Goal: Communication & Community: Answer question/provide support

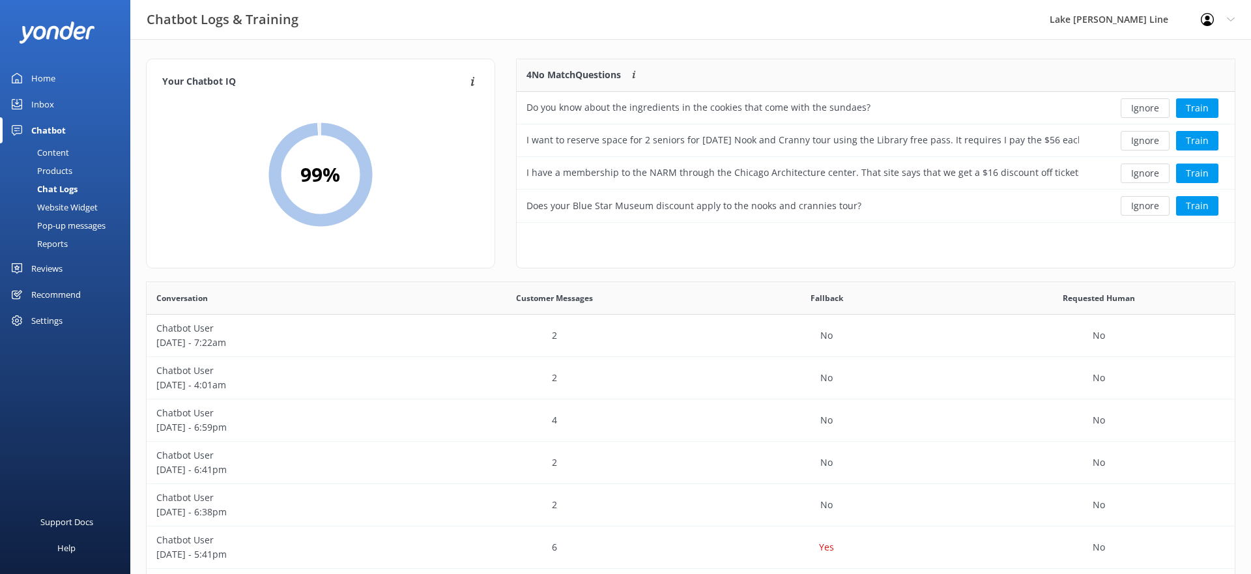
scroll to position [457, 1088]
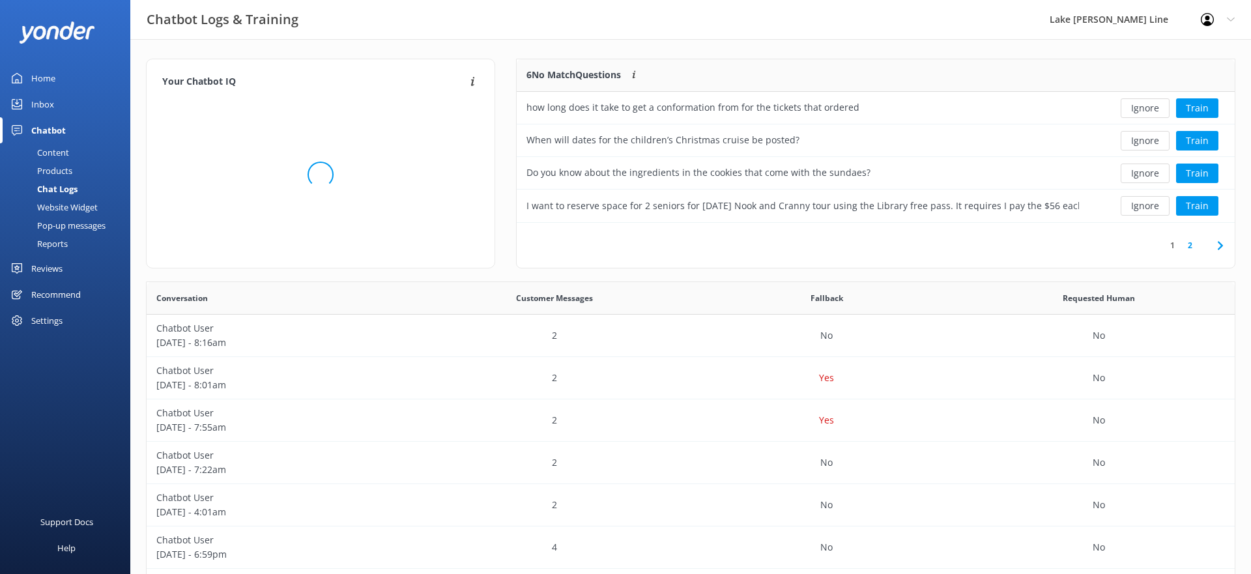
scroll to position [163, 718]
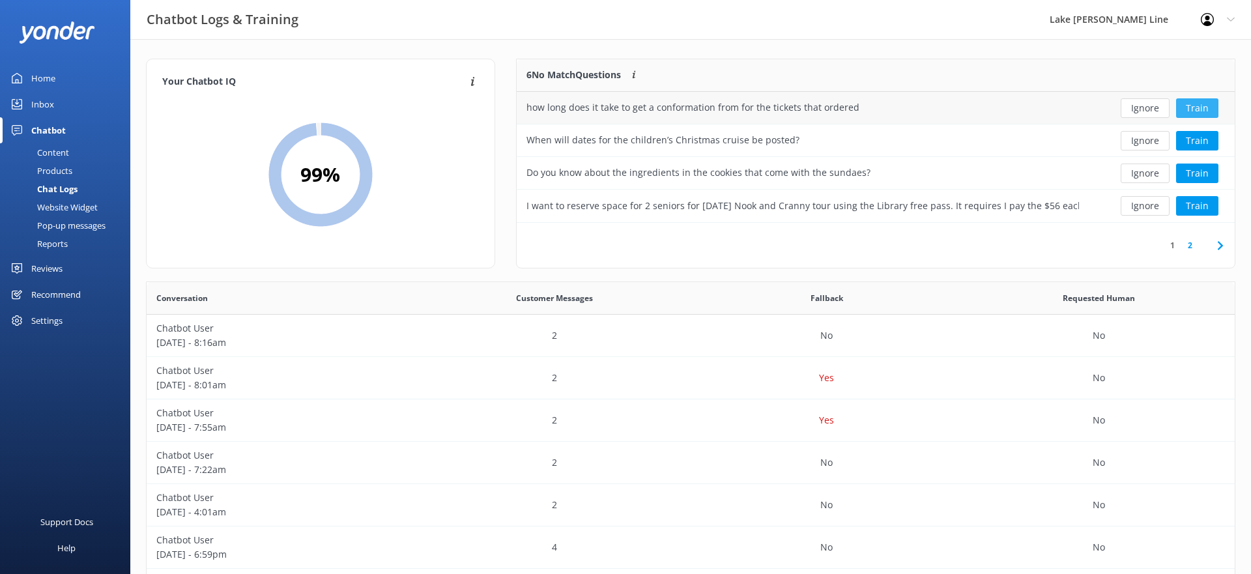
click at [1200, 101] on button "Train" at bounding box center [1197, 108] width 42 height 20
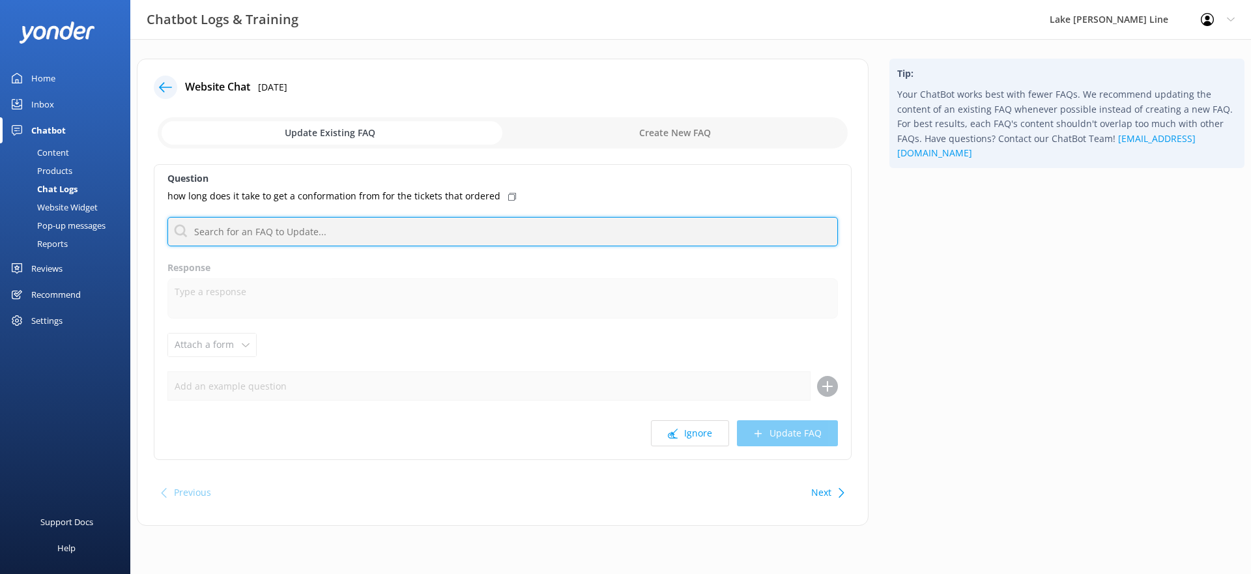
click at [410, 239] on input "text" at bounding box center [502, 231] width 670 height 29
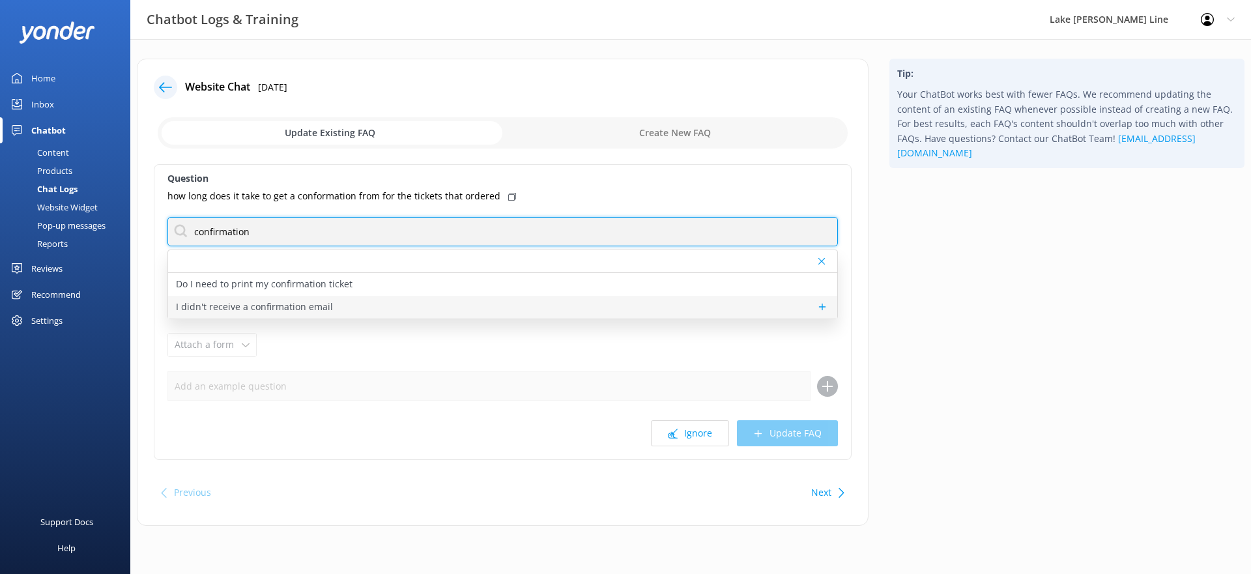
type input "confirmation"
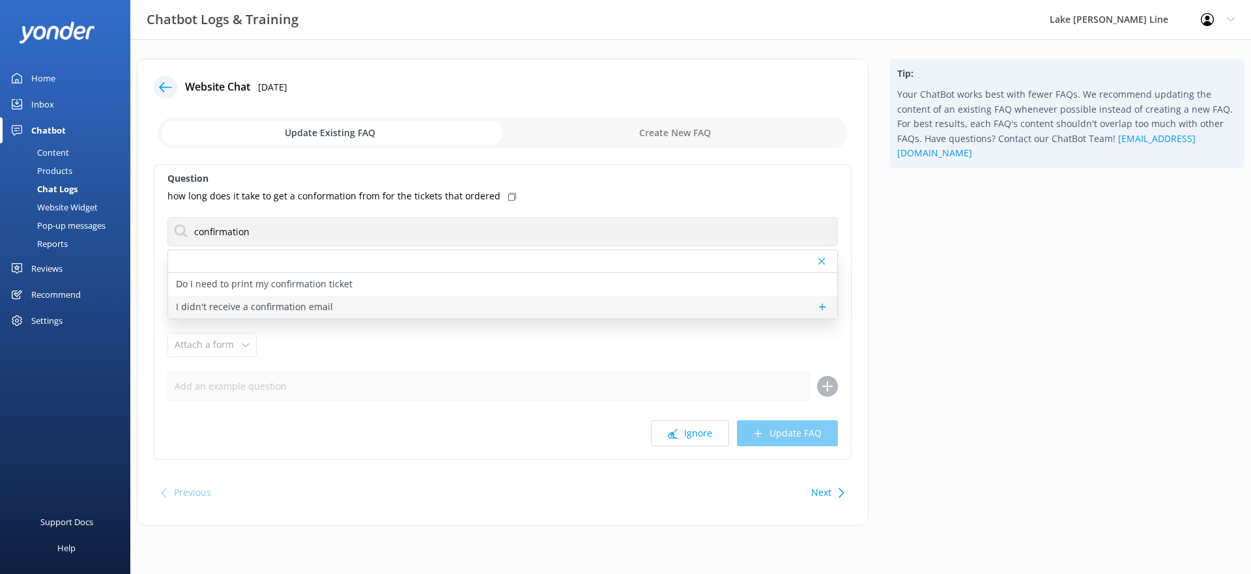
click at [231, 305] on p "I didn't receive a confirmation email" at bounding box center [254, 307] width 157 height 14
type textarea "If you didn't receive a confirmation email after completing your booking, pleas…"
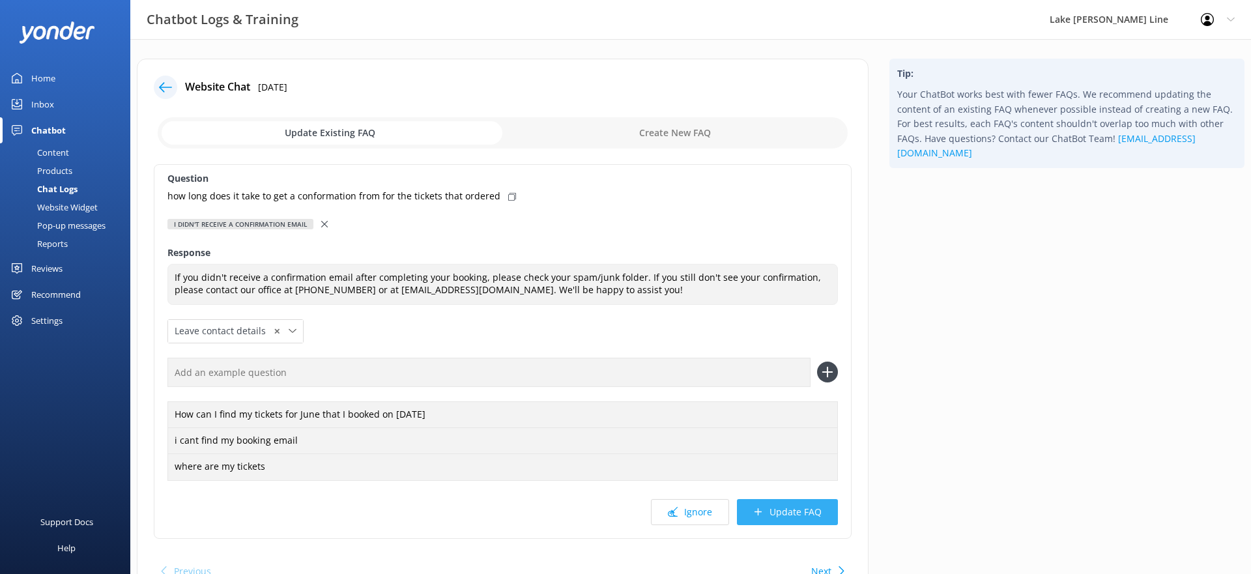
click at [787, 503] on button "Update FAQ" at bounding box center [787, 512] width 101 height 26
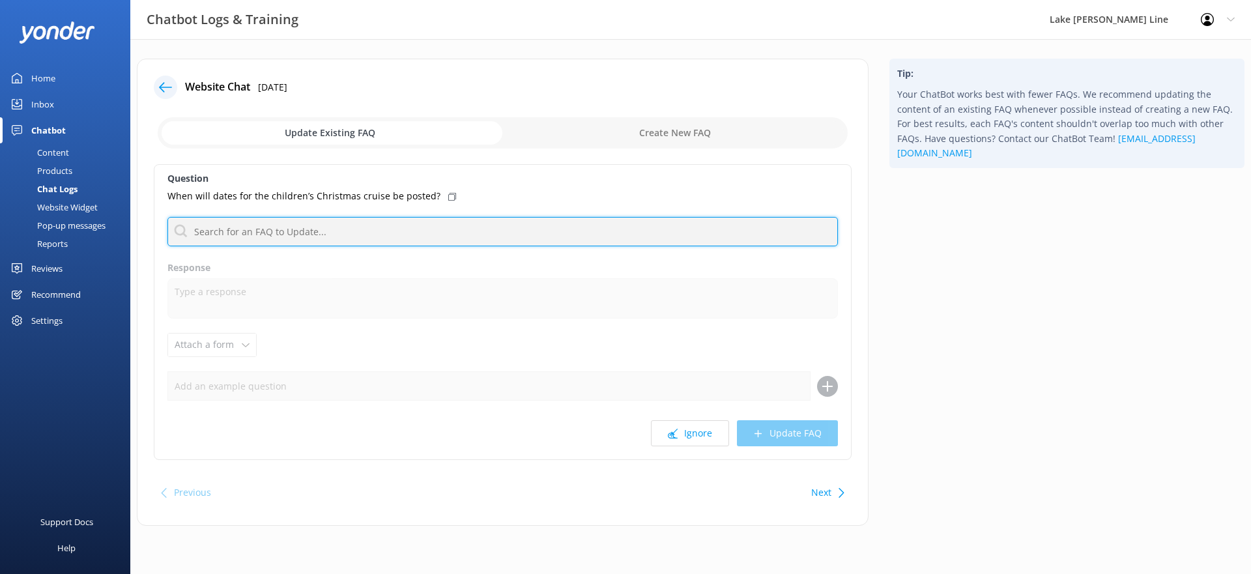
click at [240, 221] on input "text" at bounding box center [502, 231] width 670 height 29
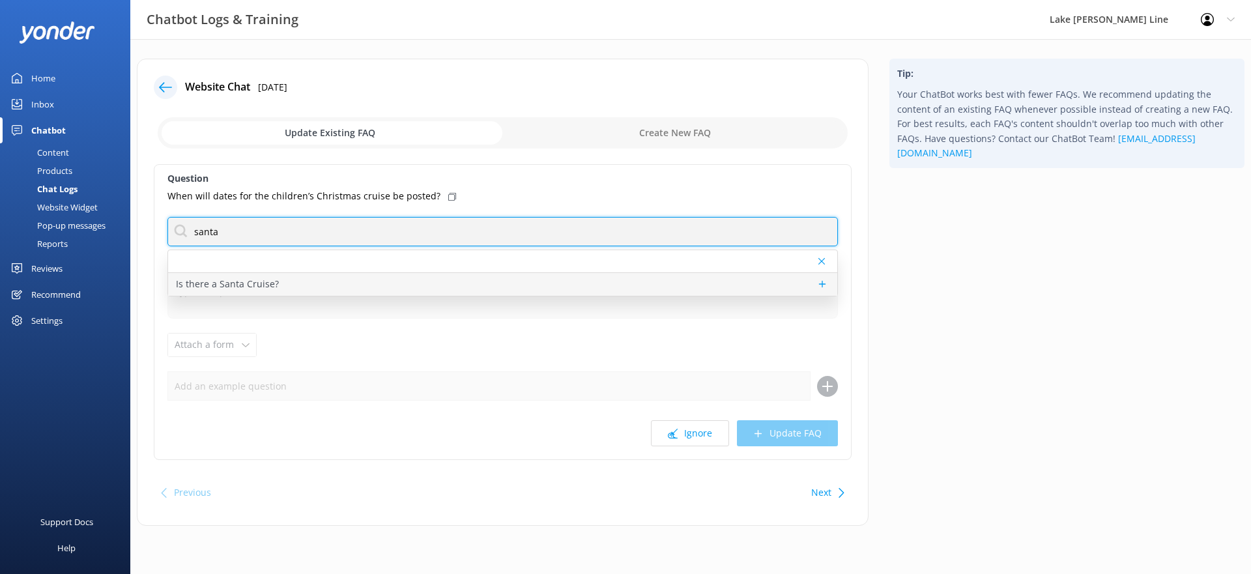
type input "santa"
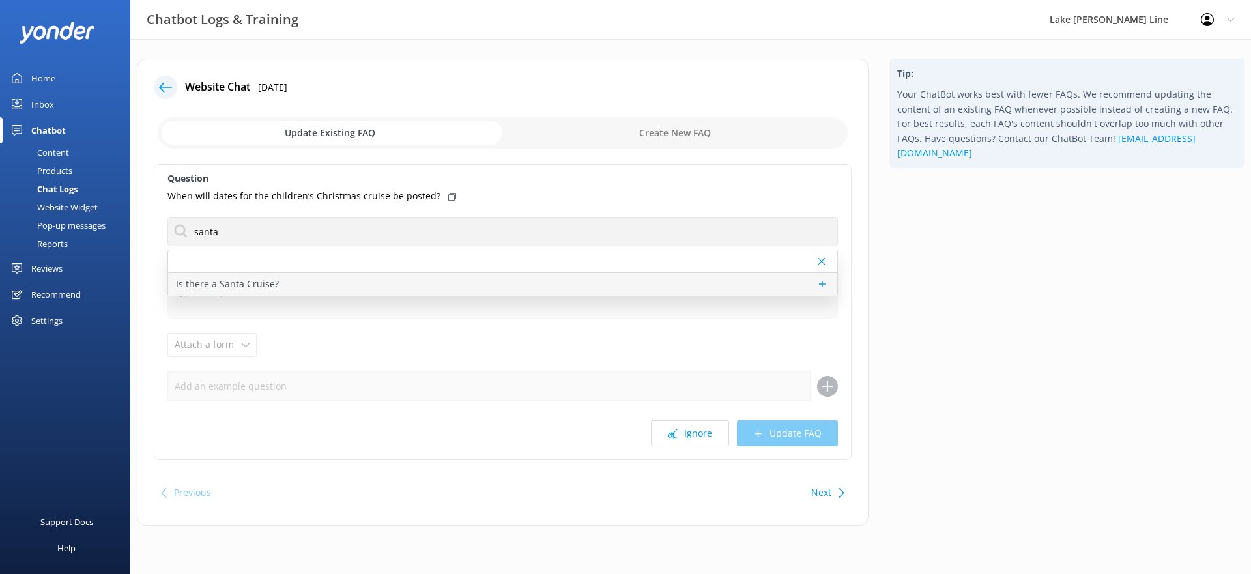
click at [244, 279] on p "Is there a Santa Cruise?" at bounding box center [227, 284] width 103 height 14
type textarea "We do offer a Santa Cruise at the Lake Geneva Cruise Line. The Santa Cruise run…"
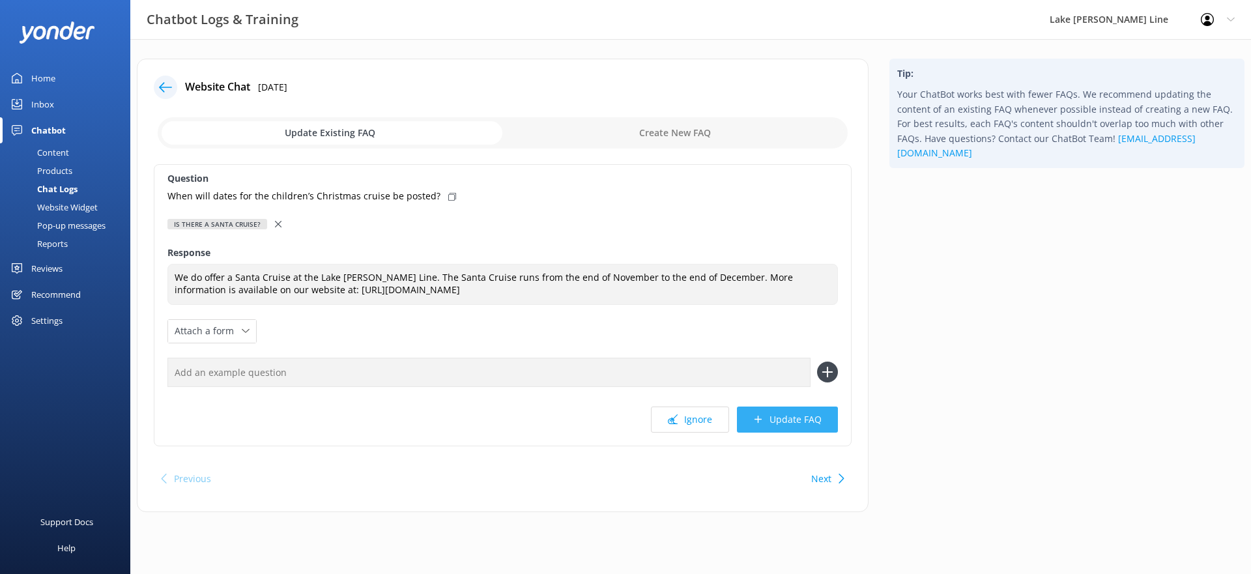
click at [757, 416] on icon at bounding box center [758, 419] width 10 height 10
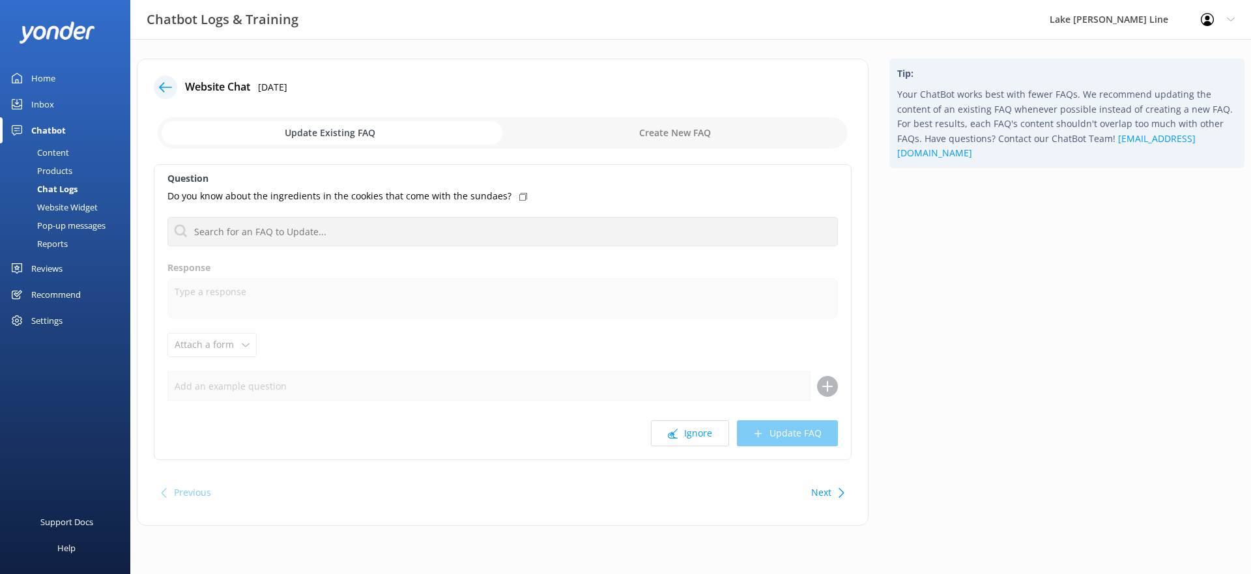
click at [160, 84] on icon at bounding box center [165, 87] width 13 height 13
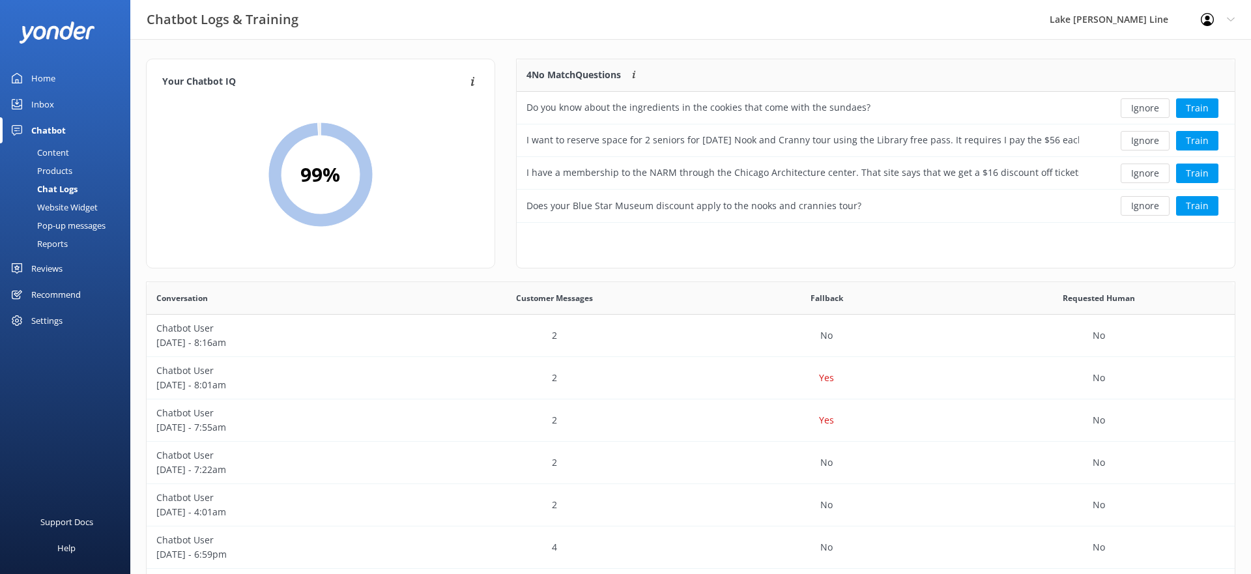
scroll to position [457, 1088]
